Goal: Transaction & Acquisition: Purchase product/service

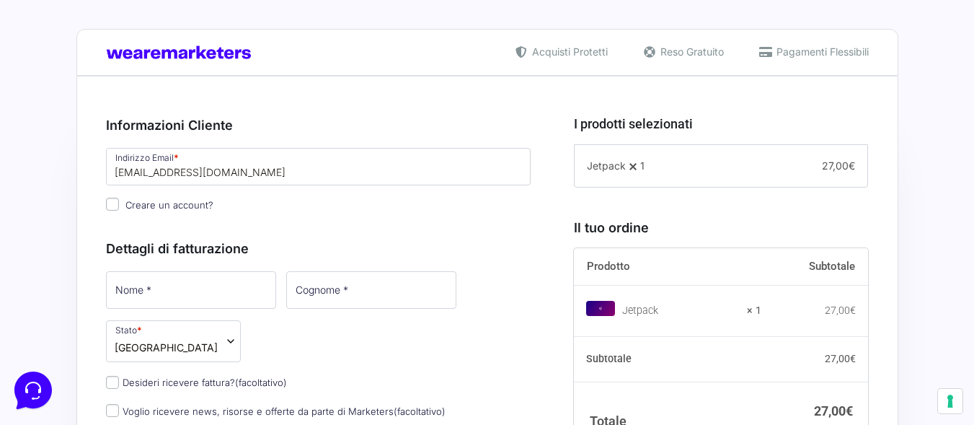
type input "[EMAIL_ADDRESS][DOMAIN_NAME]"
click at [170, 285] on input "Nome *" at bounding box center [191, 289] width 170 height 37
type input "[PERSON_NAME]"
click at [381, 296] on input "Cognome *" at bounding box center [370, 289] width 170 height 37
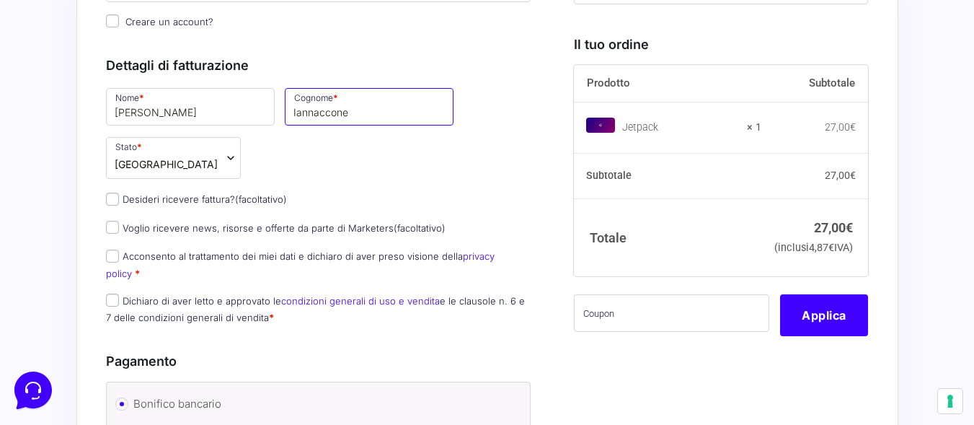
scroll to position [216, 0]
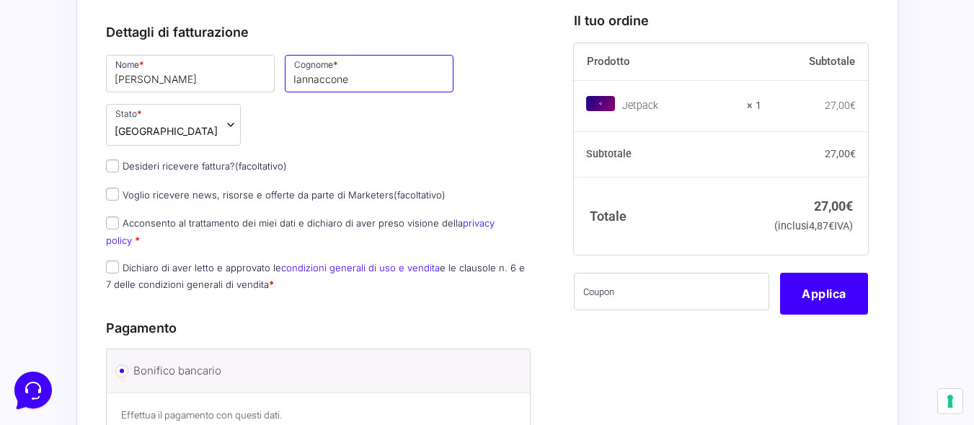
type input "Iannaccone"
click at [112, 202] on p "Voglio ricevere news, risorse e offerte da parte di Marketers (facoltativo)" at bounding box center [319, 195] width 436 height 21
click at [109, 195] on input "Voglio ricevere news, risorse e offerte da parte di Marketers (facoltativo)" at bounding box center [112, 193] width 13 height 13
checkbox input "true"
click at [111, 228] on input "Acconsento al trattamento dei miei dati e dichiaro di aver preso visione della …" at bounding box center [112, 222] width 13 height 13
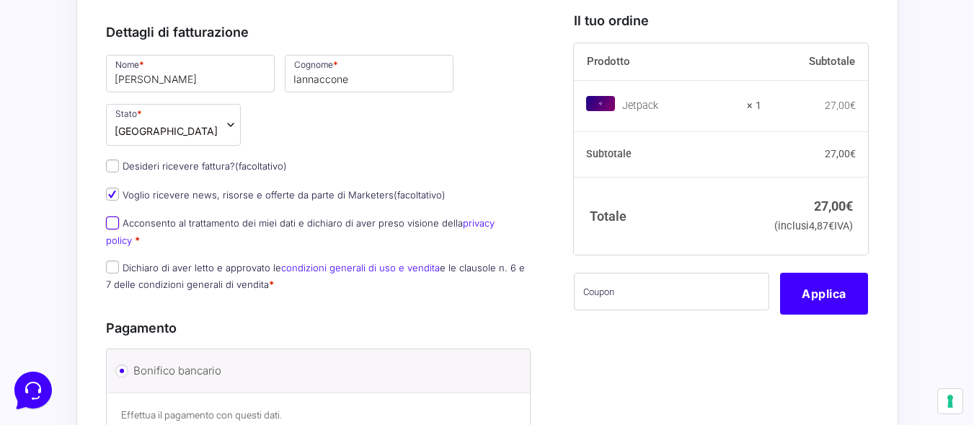
checkbox input "true"
click at [112, 260] on input "Dichiaro di aver letto e approvato le condizioni generali di uso e vendita e le…" at bounding box center [112, 266] width 13 height 13
checkbox input "true"
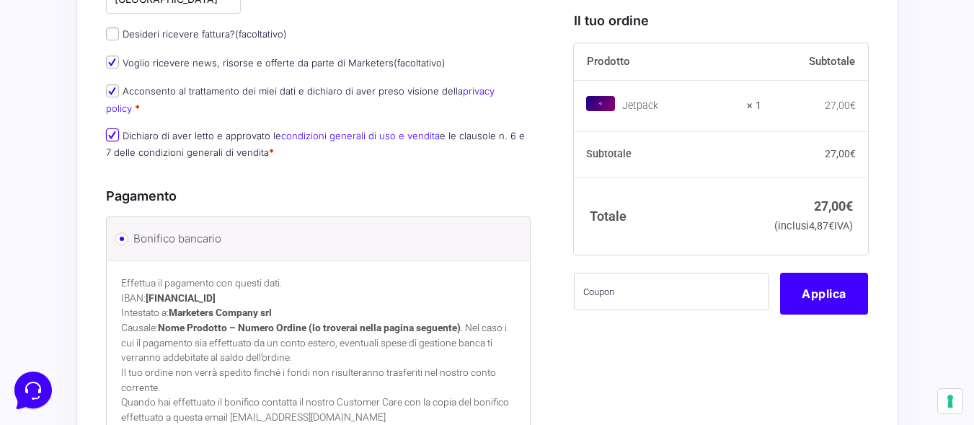
scroll to position [361, 0]
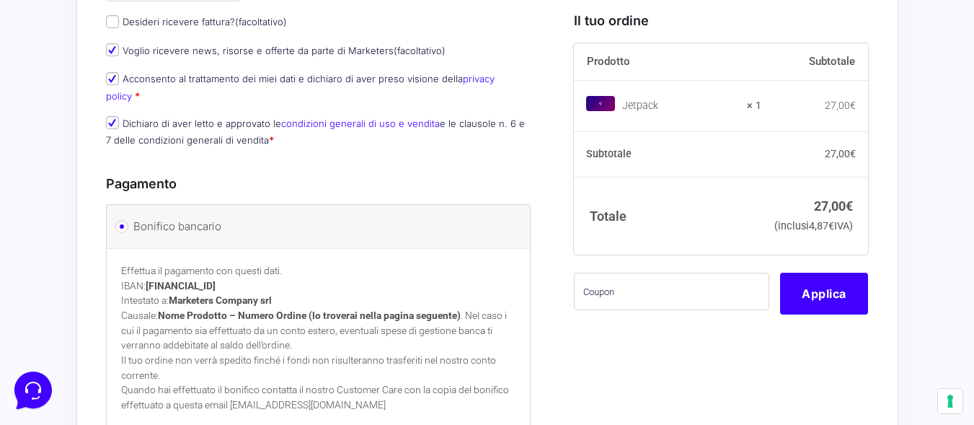
click at [325, 221] on label "Bonifico bancario" at bounding box center [316, 227] width 366 height 22
click at [128, 221] on input "Bonifico bancario" at bounding box center [121, 226] width 13 height 13
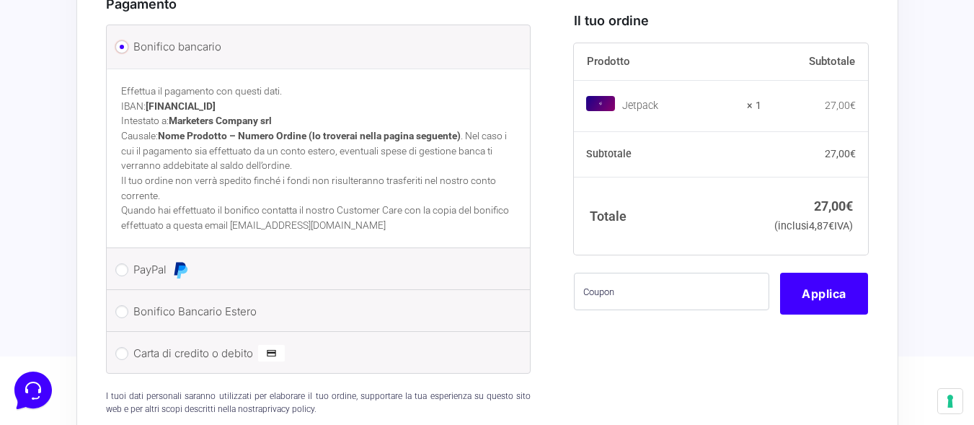
scroll to position [577, 0]
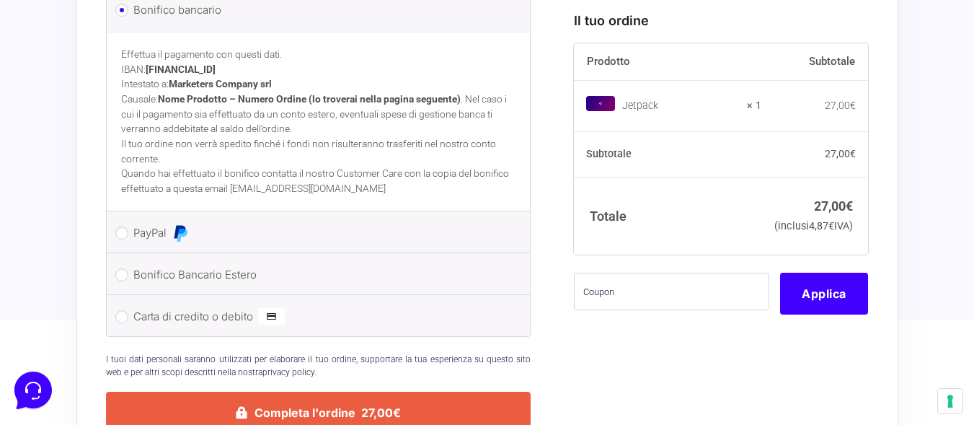
click at [282, 222] on label "PayPal" at bounding box center [316, 233] width 366 height 22
click at [128, 226] on input "PayPal" at bounding box center [121, 232] width 13 height 13
radio input "true"
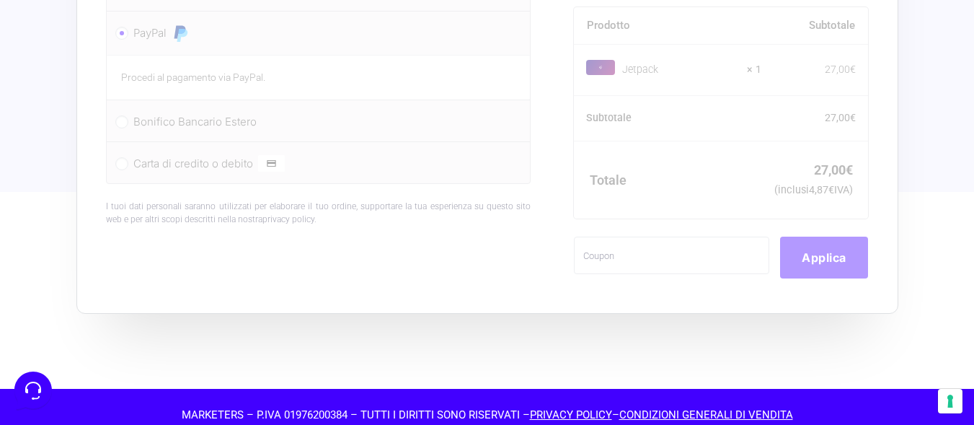
scroll to position [601, 0]
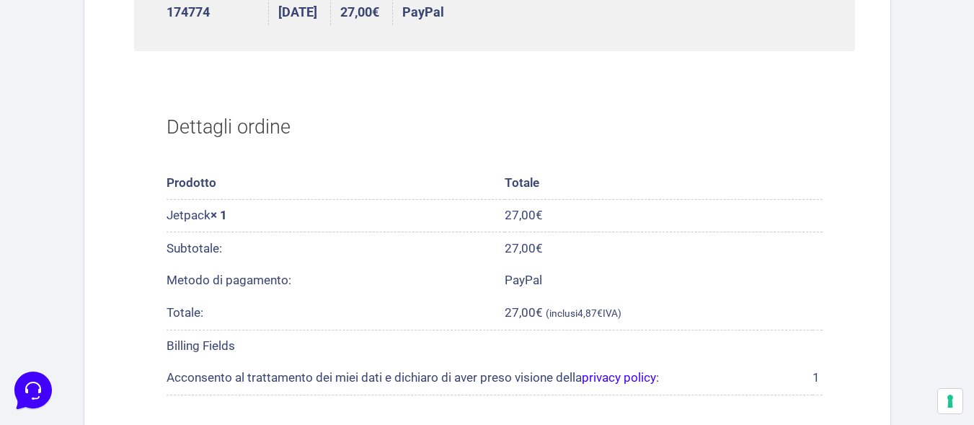
scroll to position [422, 0]
